Goal: Find specific page/section: Find specific page/section

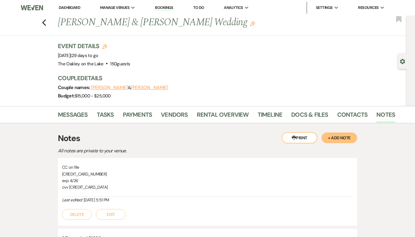
click at [75, 7] on link "Dashboard" at bounding box center [69, 7] width 21 height 5
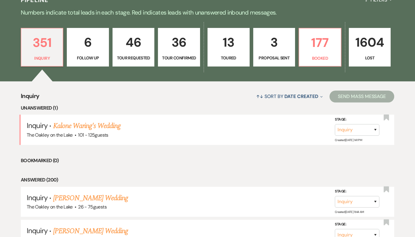
scroll to position [157, 0]
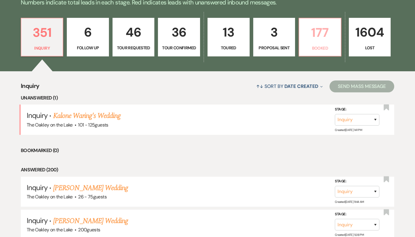
click at [327, 42] on link "177 Booked" at bounding box center [320, 37] width 43 height 39
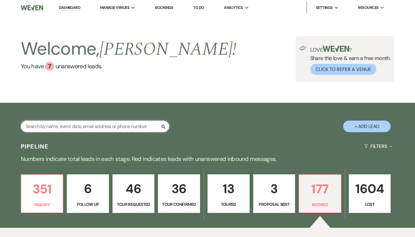
click at [59, 125] on input "text" at bounding box center [95, 127] width 149 height 12
paste input "[PERSON_NAME]"
type input "[PERSON_NAME]"
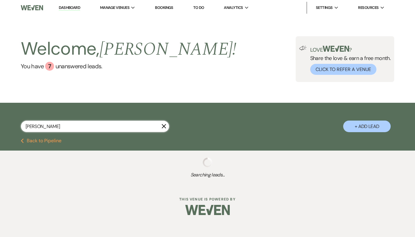
select select "8"
select select "4"
select select "8"
select select "10"
select select "8"
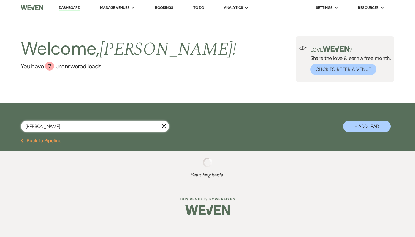
select select "10"
select select "8"
select select "5"
select select "8"
select select "5"
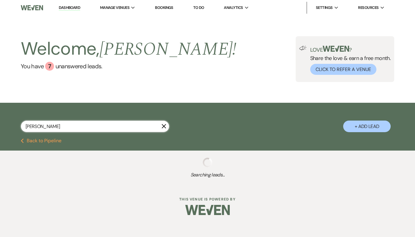
select select "8"
select select "5"
select select "8"
select select "10"
select select "8"
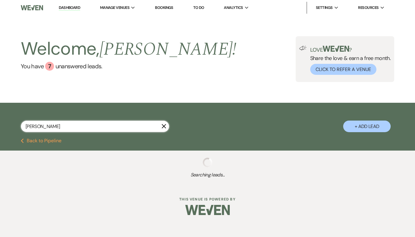
select select "5"
select select "8"
select select "11"
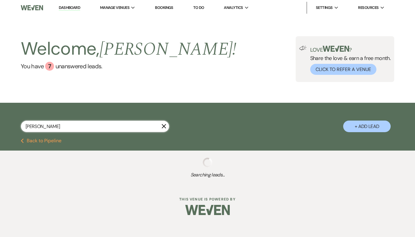
select select "8"
select select "4"
select select "8"
select select "3"
select select "8"
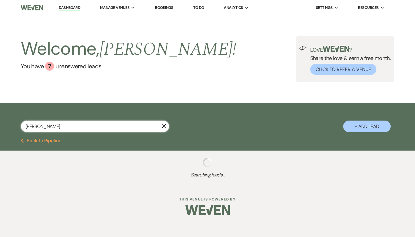
select select "2"
select select "8"
select select "2"
select select "8"
select select "2"
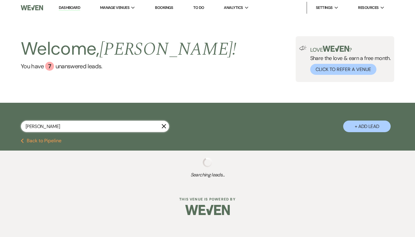
select select "8"
select select "2"
select select "8"
select select "2"
select select "8"
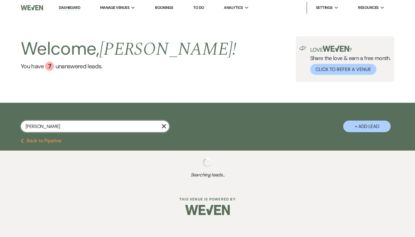
select select "3"
select select "8"
select select "5"
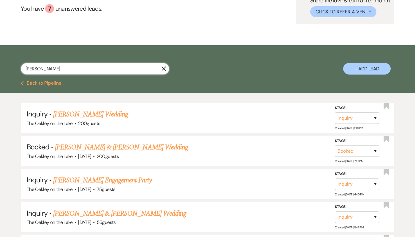
scroll to position [56, 0]
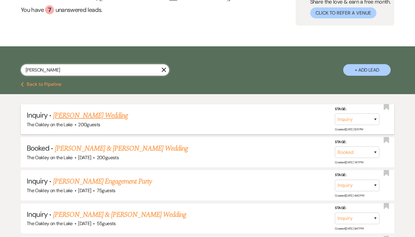
type input "[PERSON_NAME]"
click at [59, 115] on link "[PERSON_NAME] Wedding" at bounding box center [90, 115] width 75 height 11
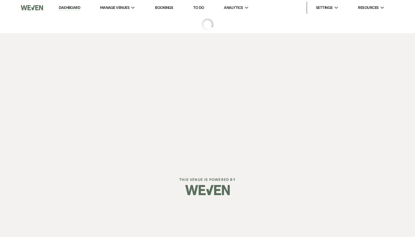
select select "4"
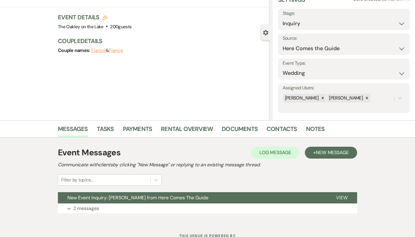
scroll to position [52, 0]
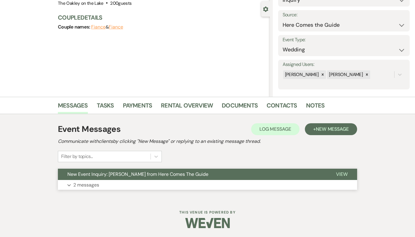
click at [90, 186] on p "2 messages" at bounding box center [86, 185] width 26 height 8
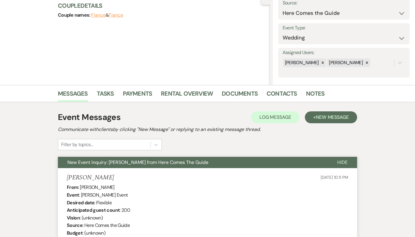
scroll to position [0, 0]
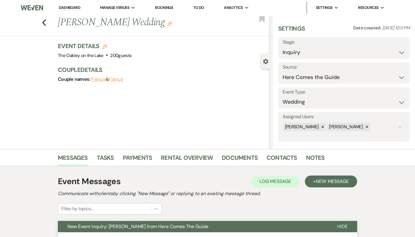
click at [64, 7] on link "Dashboard" at bounding box center [69, 8] width 21 height 6
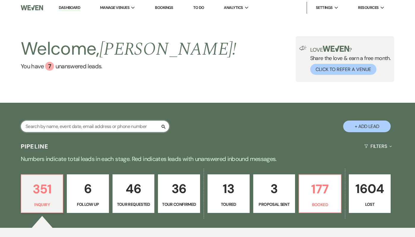
click at [67, 124] on input "text" at bounding box center [95, 127] width 149 height 12
paste input "[EMAIL_ADDRESS][DOMAIN_NAME]"
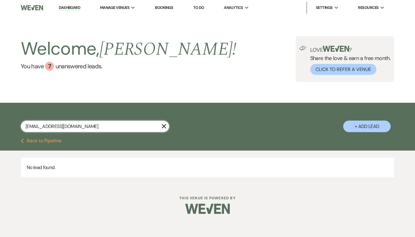
type input "[EMAIL_ADDRESS][DOMAIN_NAME]"
click at [61, 6] on link "Dashboard" at bounding box center [69, 8] width 21 height 6
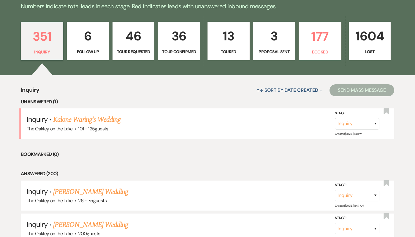
scroll to position [152, 0]
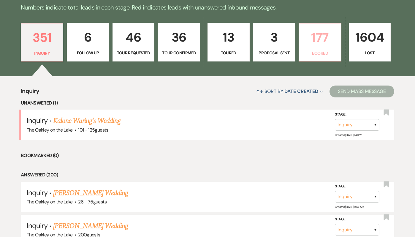
click at [319, 45] on p "177" at bounding box center [320, 38] width 34 height 20
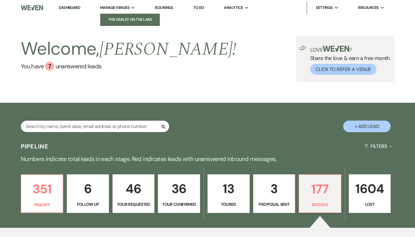
click at [121, 22] on li "The Oakley on the Lake" at bounding box center [129, 20] width 53 height 6
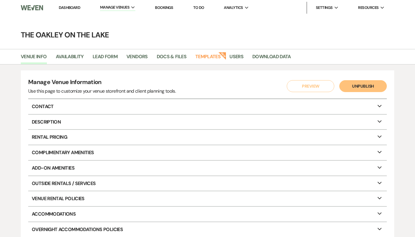
click at [162, 9] on link "Bookings" at bounding box center [164, 7] width 18 height 5
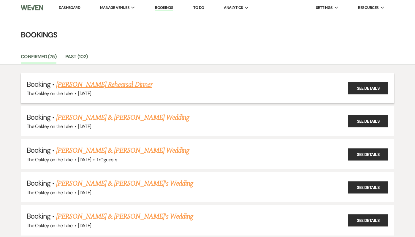
click at [119, 86] on link "[PERSON_NAME] Rehearsal Dinner" at bounding box center [104, 84] width 96 height 11
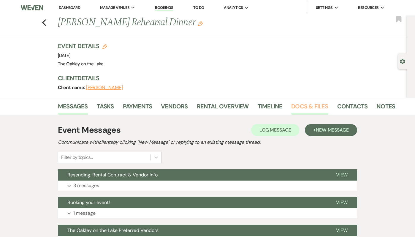
click at [307, 103] on link "Docs & Files" at bounding box center [309, 108] width 37 height 13
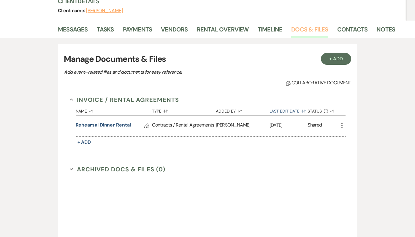
scroll to position [82, 0]
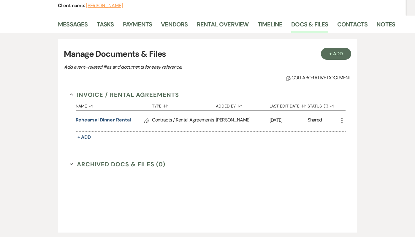
click at [86, 120] on link "Rehearsal Dinner Rental" at bounding box center [103, 120] width 55 height 9
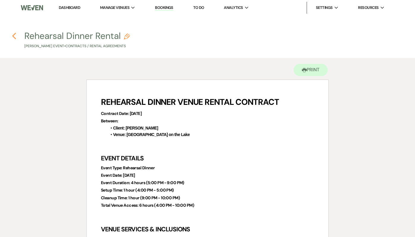
click at [14, 34] on use "button" at bounding box center [14, 36] width 4 height 7
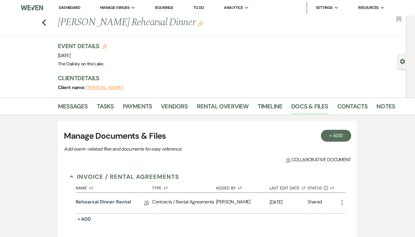
scroll to position [35, 0]
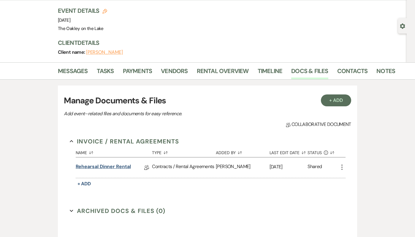
click at [116, 167] on link "Rehearsal Dinner Rental" at bounding box center [103, 167] width 55 height 9
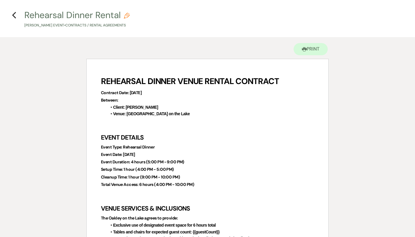
scroll to position [22, 0]
